Goal: Task Accomplishment & Management: Complete application form

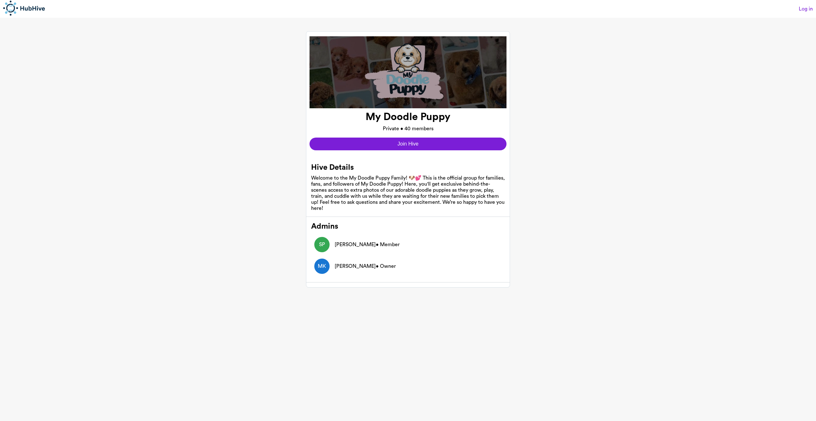
click at [369, 150] on button "Join Hive" at bounding box center [407, 144] width 197 height 13
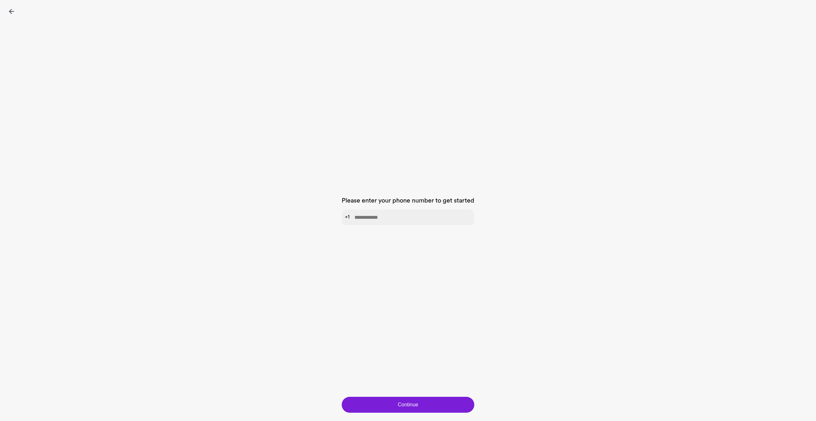
click at [398, 217] on input "tel" at bounding box center [408, 218] width 133 height 16
type input "**********"
click button "Continue" at bounding box center [408, 405] width 133 height 16
